Goal: Find specific page/section: Find specific page/section

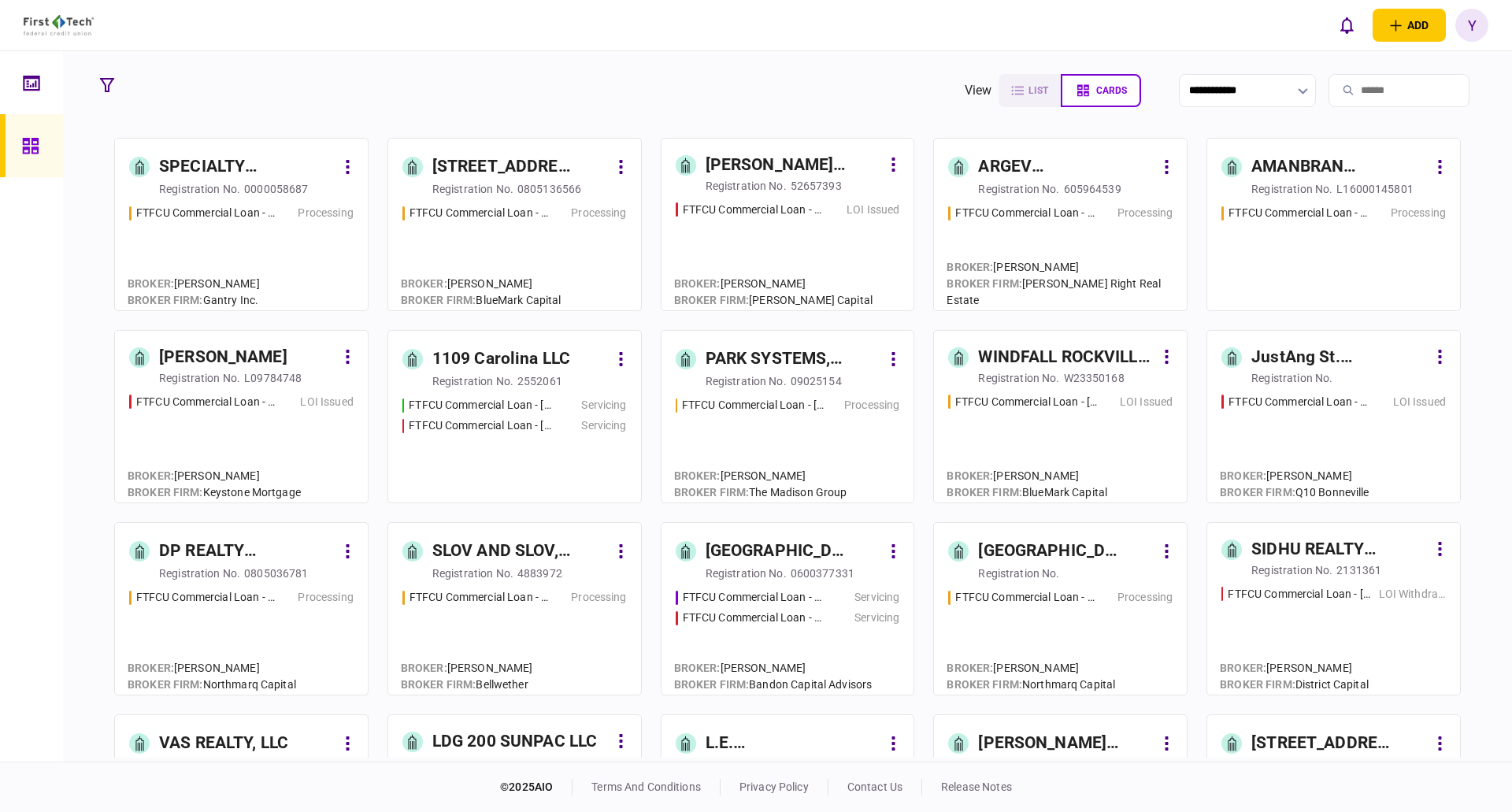
click at [1367, 90] on input "search" at bounding box center [1398, 90] width 141 height 33
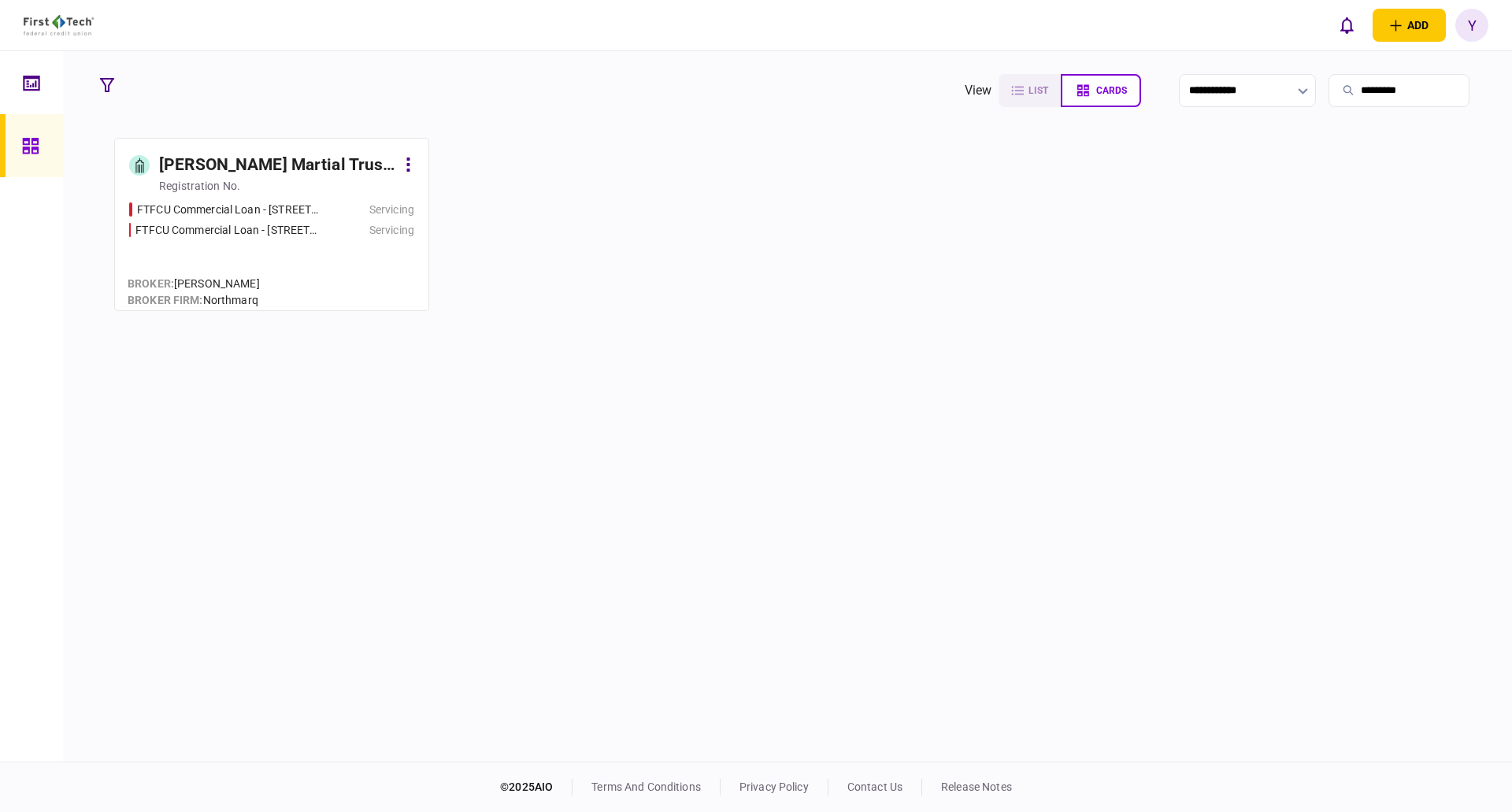
type input "*********"
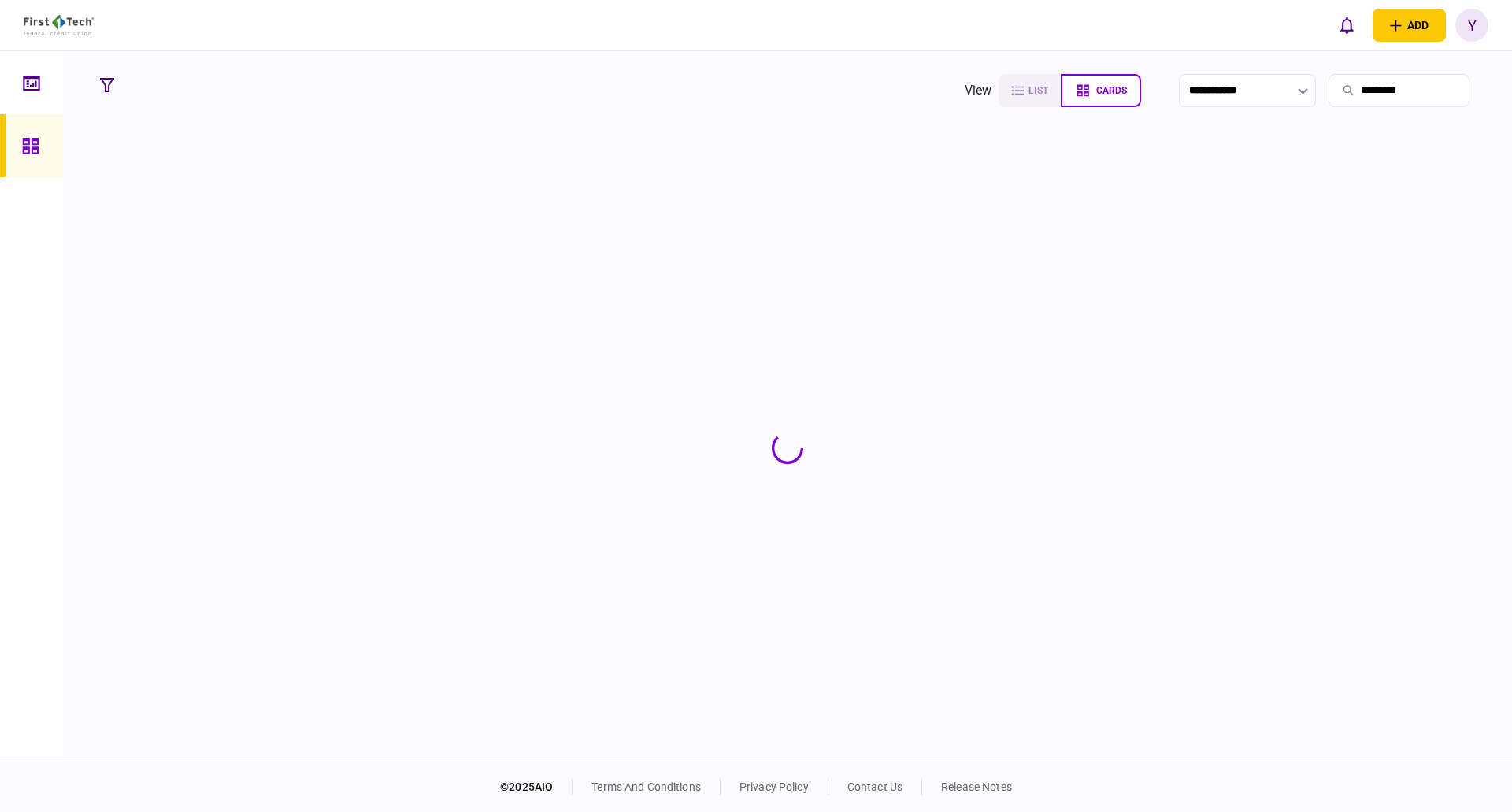
click at [224, 166] on section at bounding box center [787, 448] width 1388 height 620
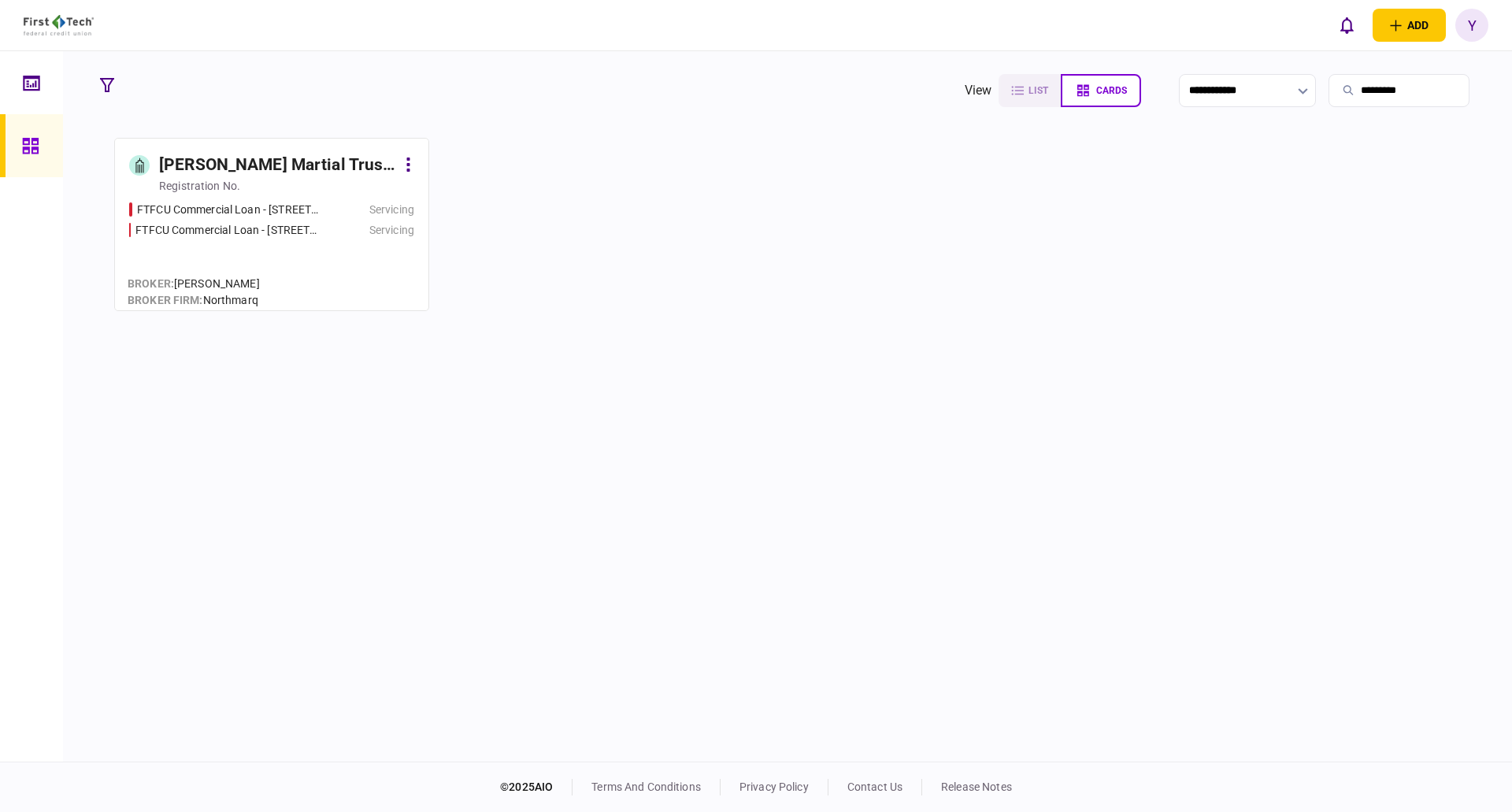
click at [224, 166] on div "[PERSON_NAME] Martial Trust, established under the J. [PERSON_NAME] Living Trus…" at bounding box center [278, 165] width 237 height 25
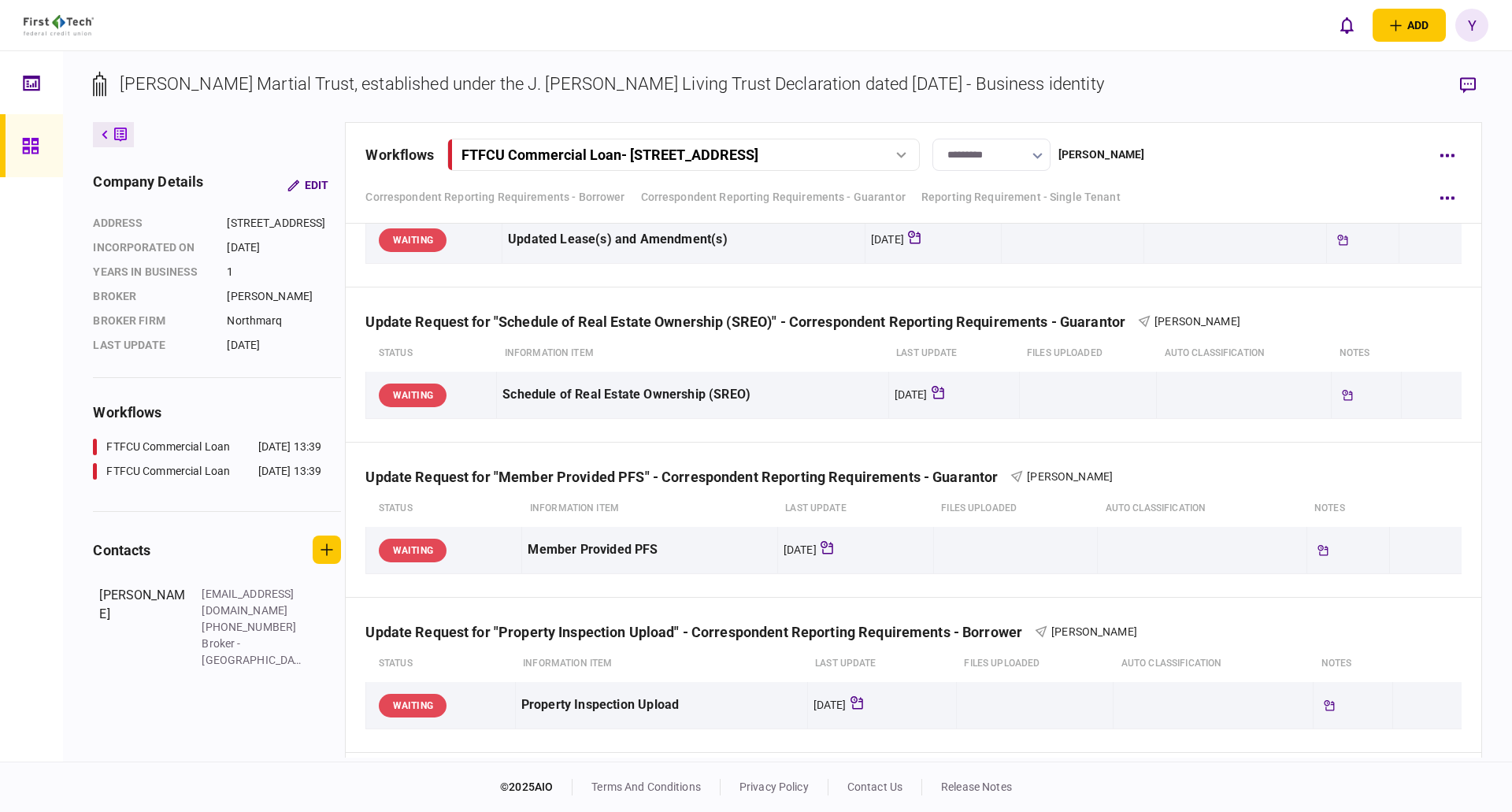
scroll to position [810, 0]
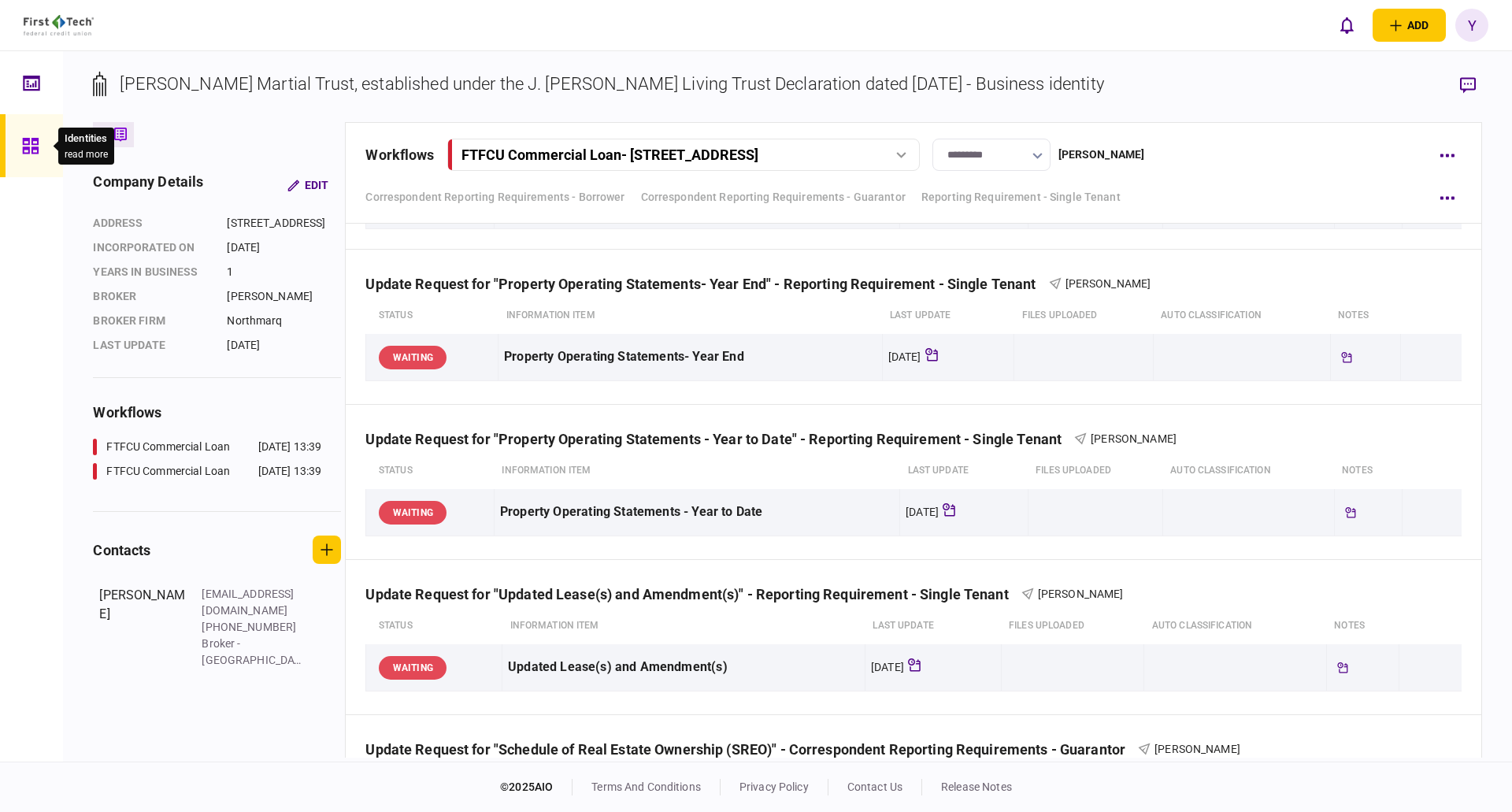
click at [23, 148] on icon at bounding box center [31, 146] width 17 height 18
